Goal: Task Accomplishment & Management: Manage account settings

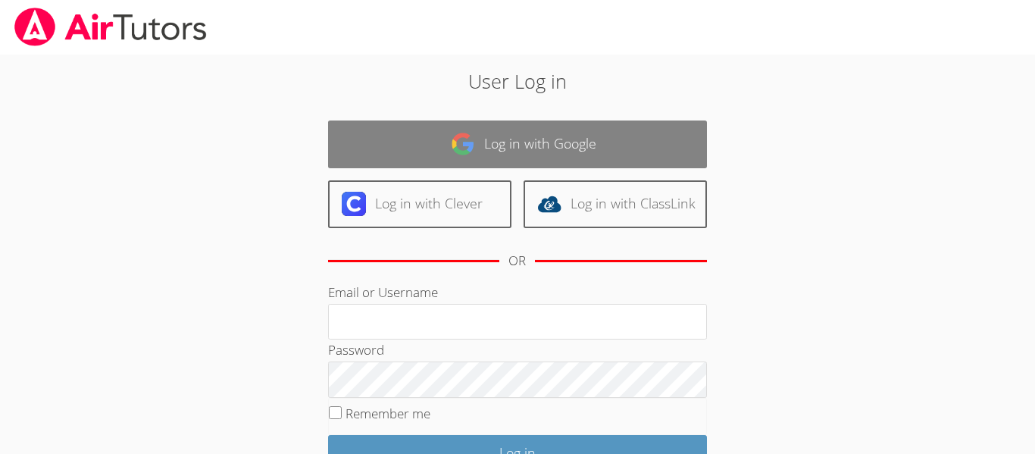
click at [689, 146] on link "Log in with Google" at bounding box center [517, 144] width 379 height 48
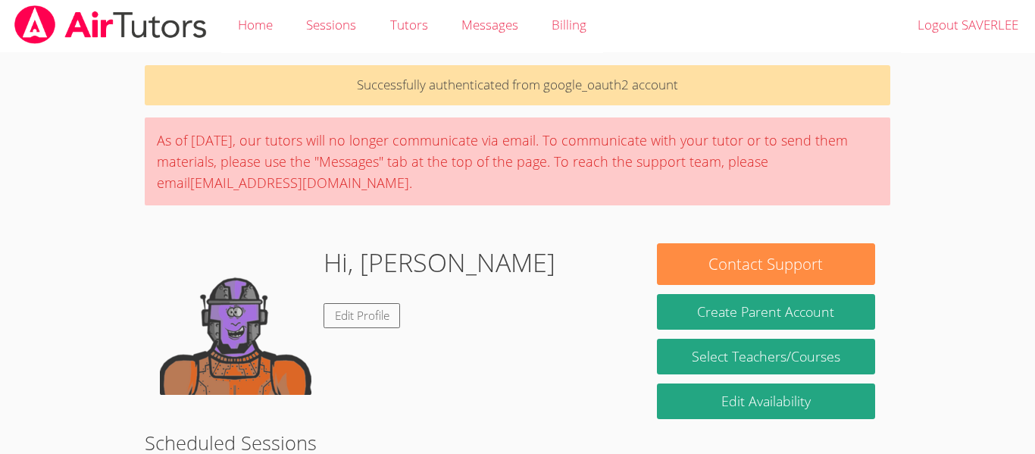
scroll to position [109, 0]
